Goal: Task Accomplishment & Management: Use online tool/utility

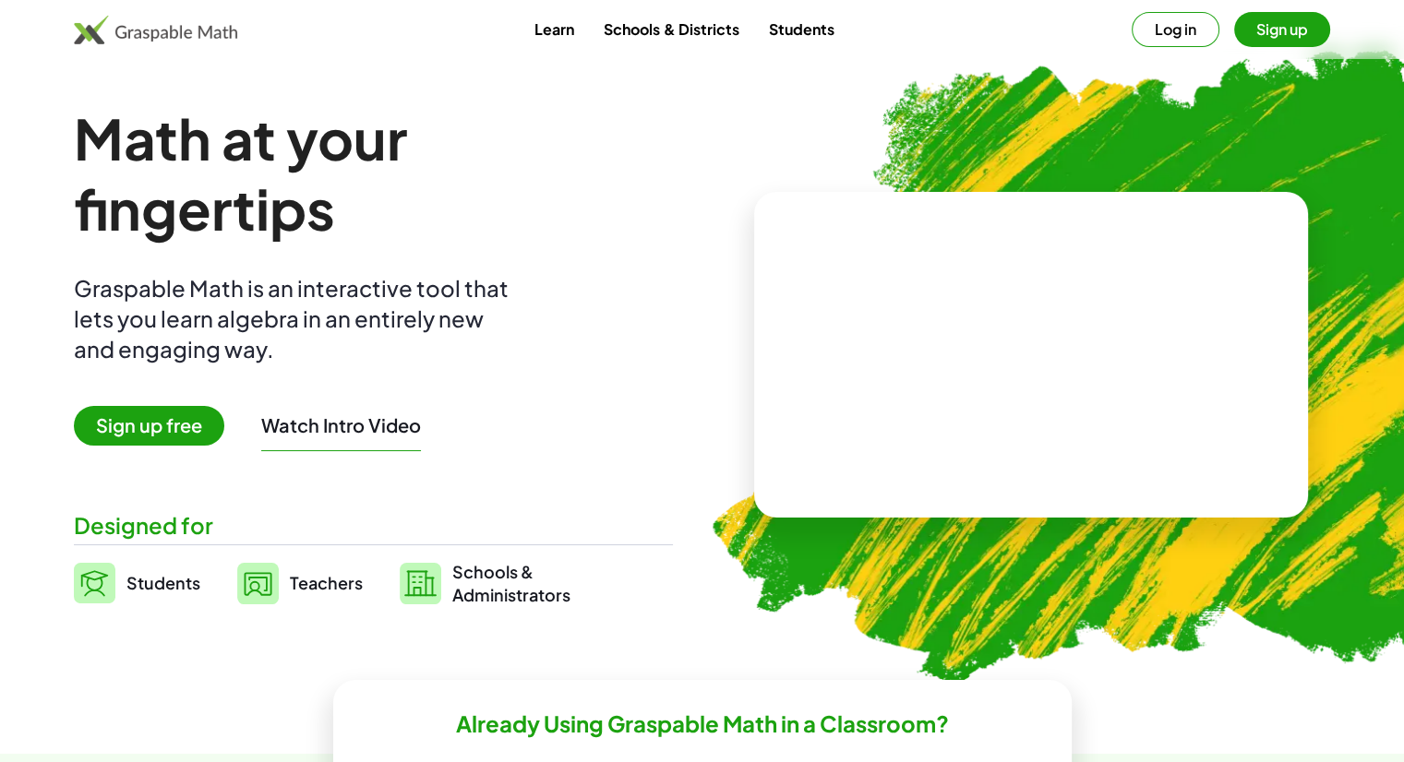
click at [570, 34] on link "Learn" at bounding box center [554, 29] width 69 height 34
click at [1181, 19] on button "Log in" at bounding box center [1176, 29] width 88 height 35
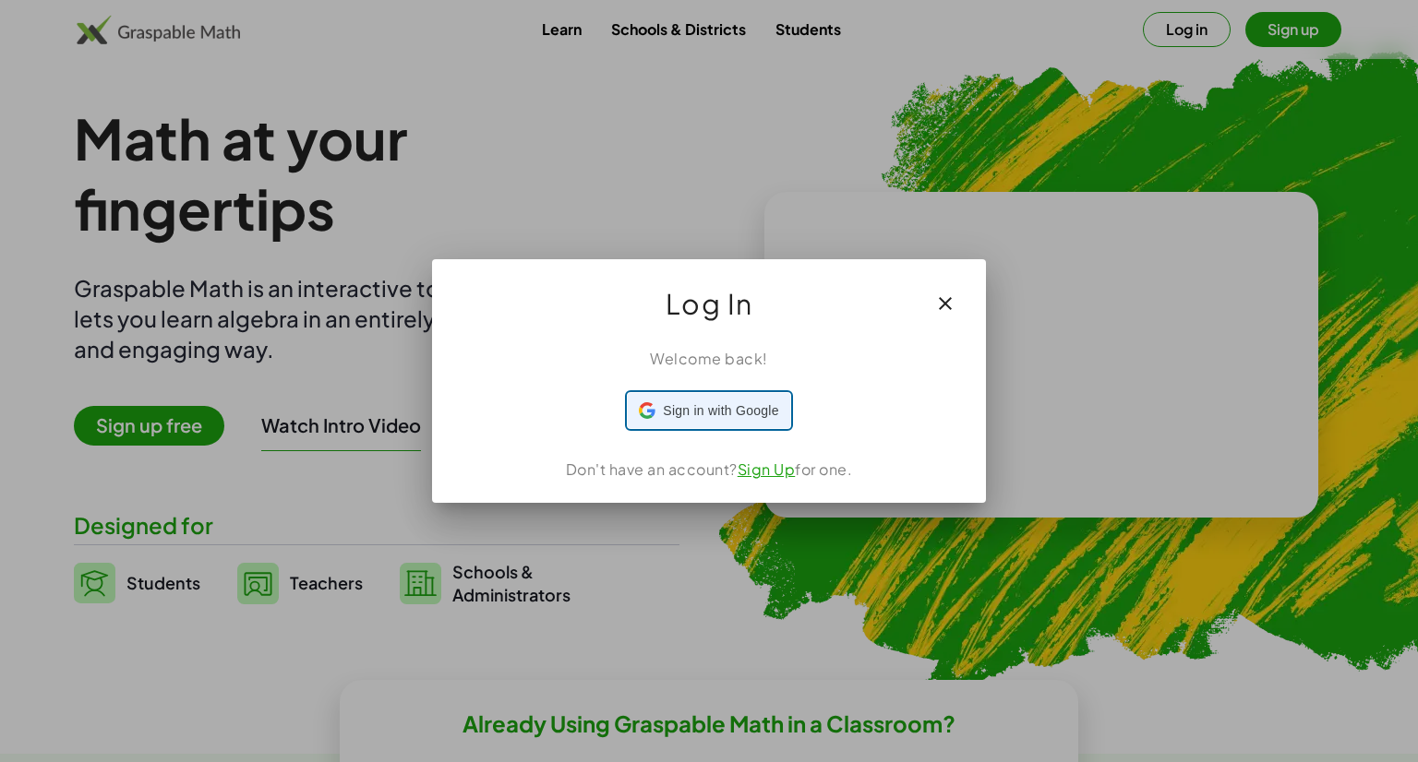
click at [737, 421] on div "Sign in with Google Sign in with Google. Opens in new tab" at bounding box center [708, 410] width 139 height 35
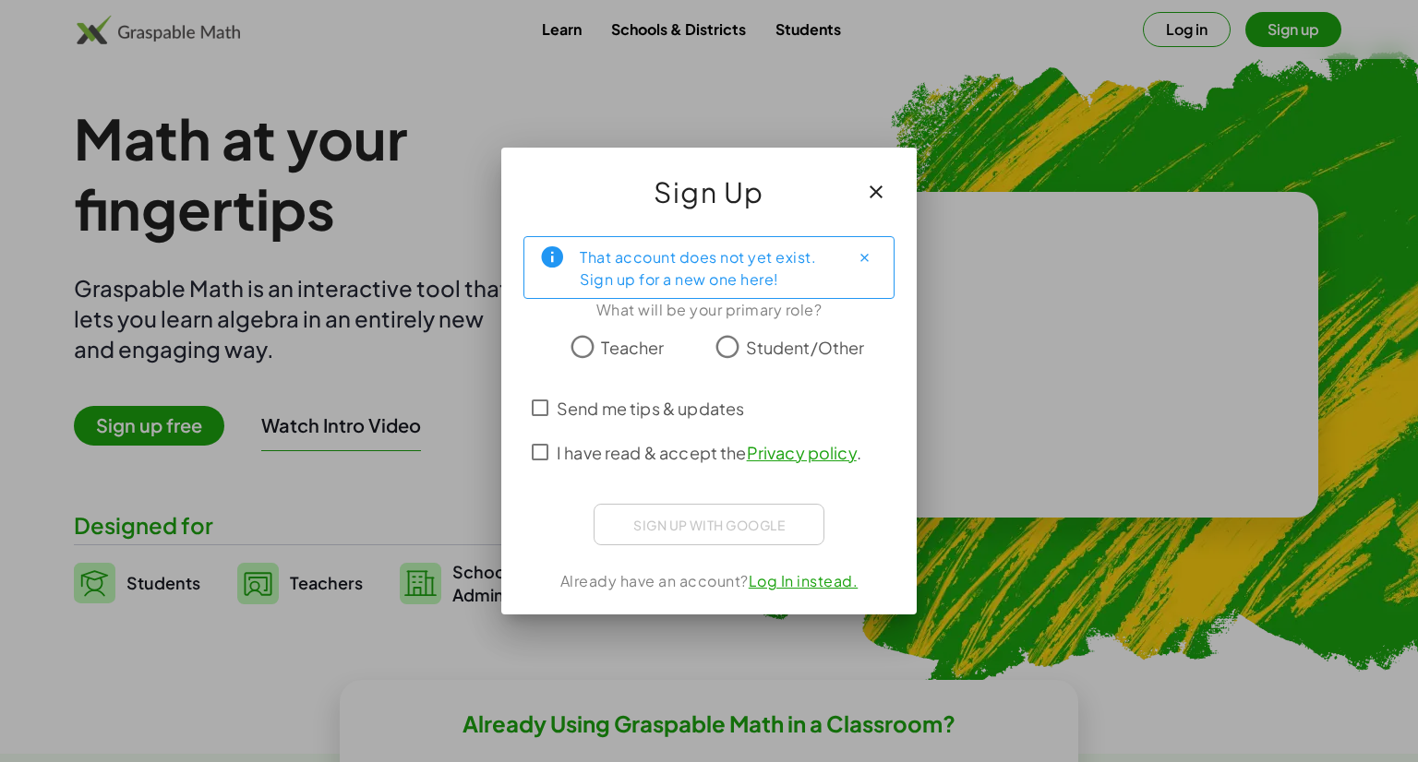
click at [602, 350] on span "Teacher" at bounding box center [632, 347] width 63 height 25
click at [657, 450] on span "I have read & accept the Privacy policy ." at bounding box center [709, 452] width 305 height 25
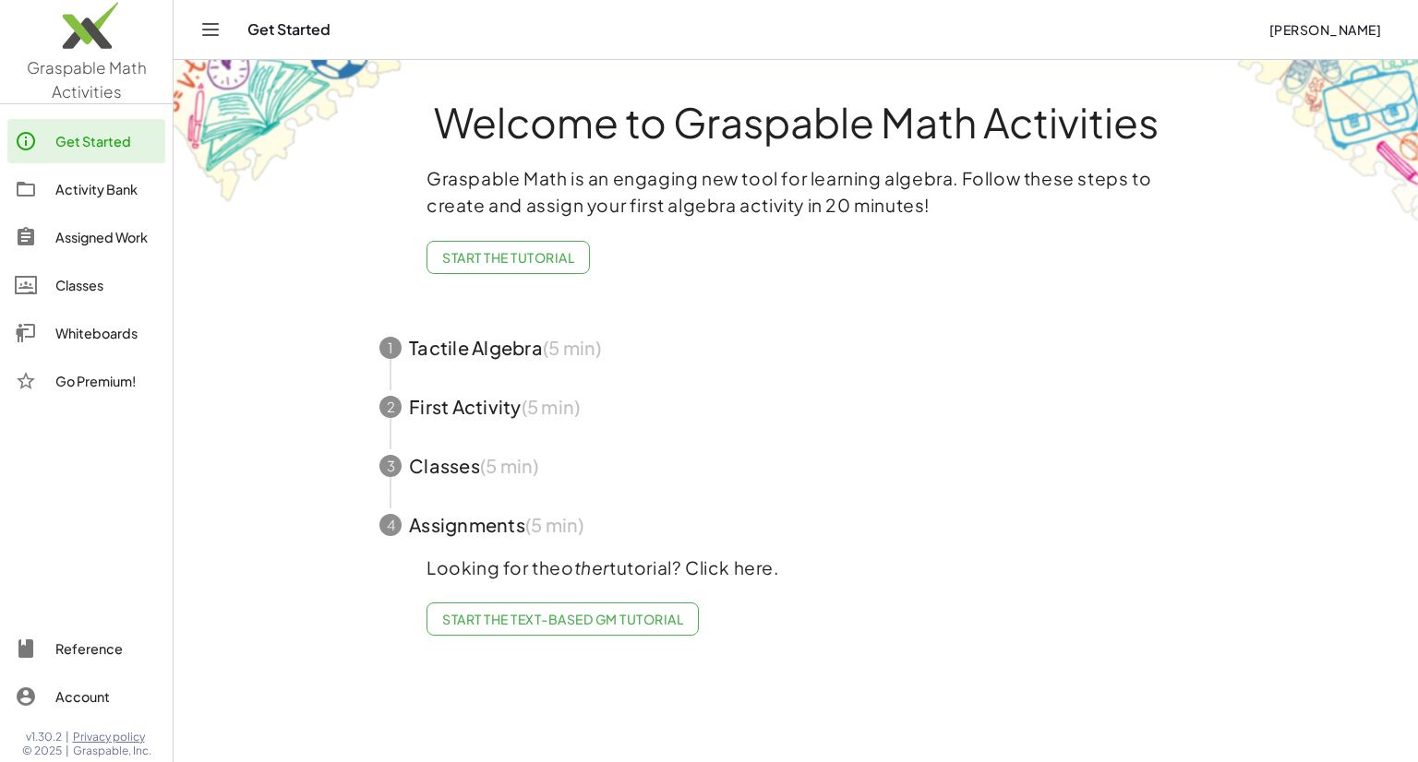
click at [103, 324] on div "Whiteboards" at bounding box center [106, 333] width 102 height 22
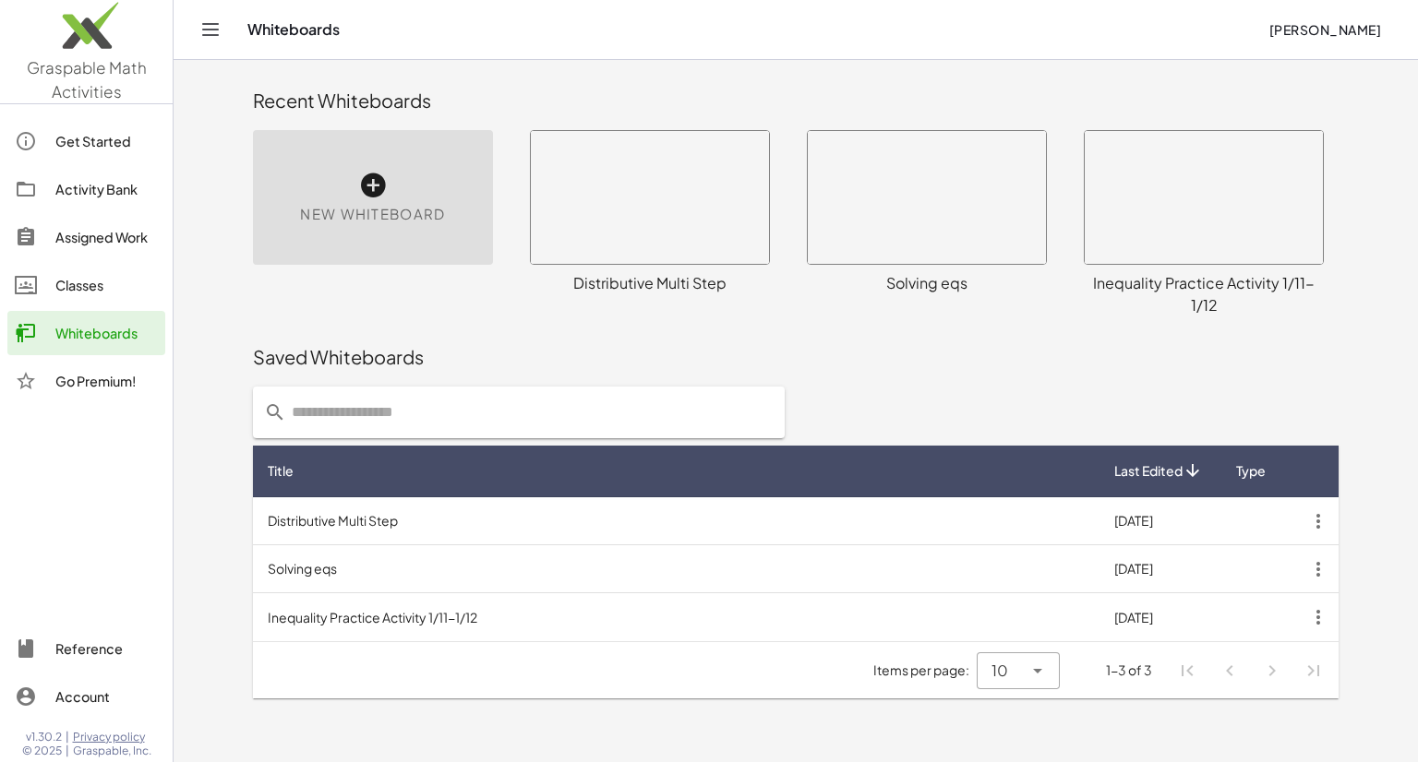
click at [436, 209] on span "New Whiteboard" at bounding box center [372, 214] width 145 height 21
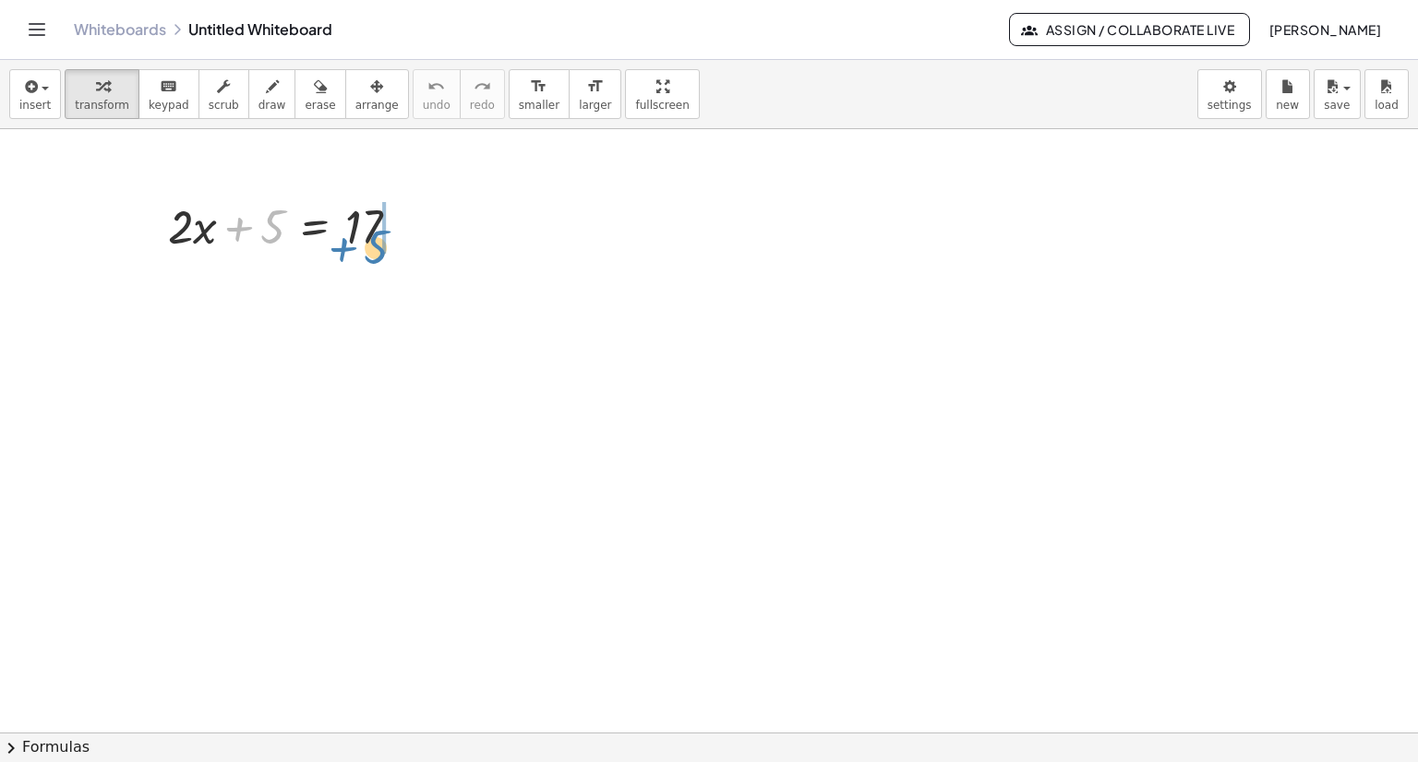
drag, startPoint x: 270, startPoint y: 230, endPoint x: 373, endPoint y: 250, distance: 105.4
click at [373, 250] on div at bounding box center [291, 225] width 265 height 63
click at [396, 294] on div at bounding box center [325, 288] width 332 height 63
click at [396, 294] on div at bounding box center [293, 288] width 269 height 63
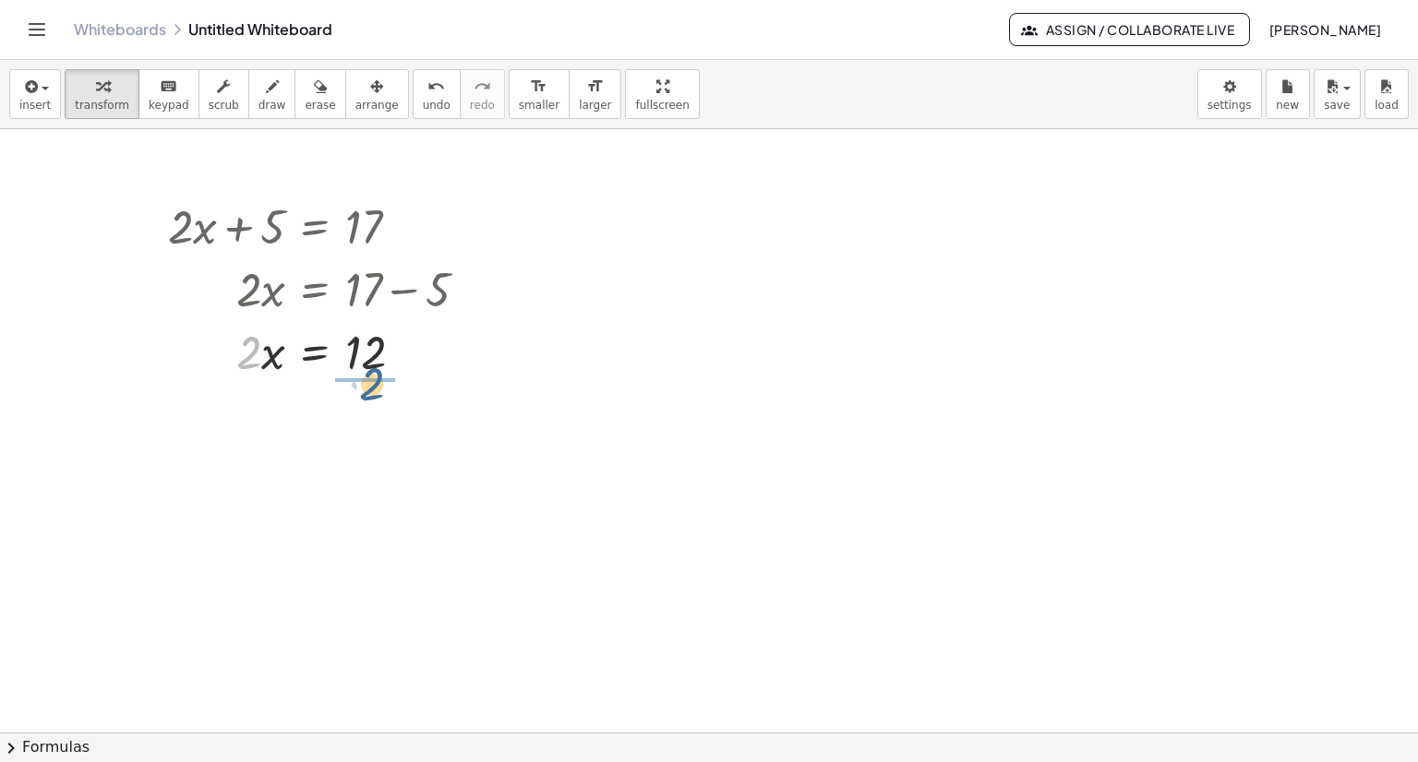
drag, startPoint x: 244, startPoint y: 357, endPoint x: 369, endPoint y: 389, distance: 129.4
click at [373, 435] on div at bounding box center [325, 428] width 332 height 92
click at [1148, 84] on div "insert select one: Math Expression Function Text Youtube Video Graphing Geometr…" at bounding box center [709, 94] width 1418 height 69
